Goal: Transaction & Acquisition: Subscribe to service/newsletter

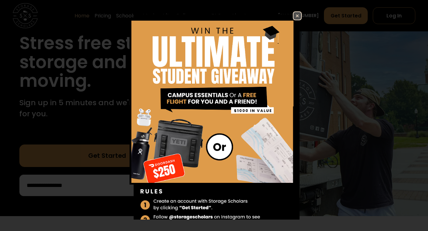
click at [293, 16] on img at bounding box center [297, 16] width 8 height 8
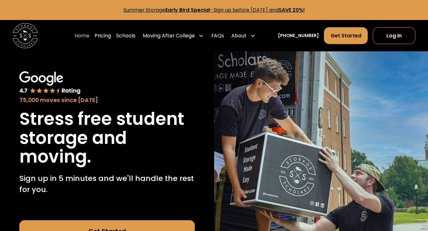
click at [288, 9] on link "Summer Storage Early Bird Special - Sign up before [DATE] and SAVE 20%!" at bounding box center [213, 9] width 181 height 7
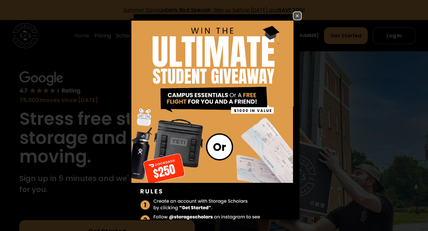
click at [293, 15] on img at bounding box center [297, 16] width 8 height 8
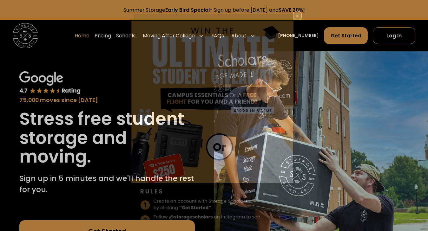
click at [293, 15] on img at bounding box center [297, 16] width 8 height 8
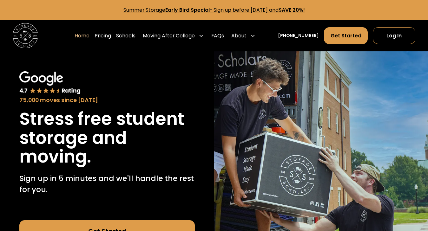
click at [269, 11] on link "Summer Storage Early Bird Special - Sign up before [DATE] and SAVE 20%!" at bounding box center [213, 9] width 181 height 7
